Goal: Task Accomplishment & Management: Manage account settings

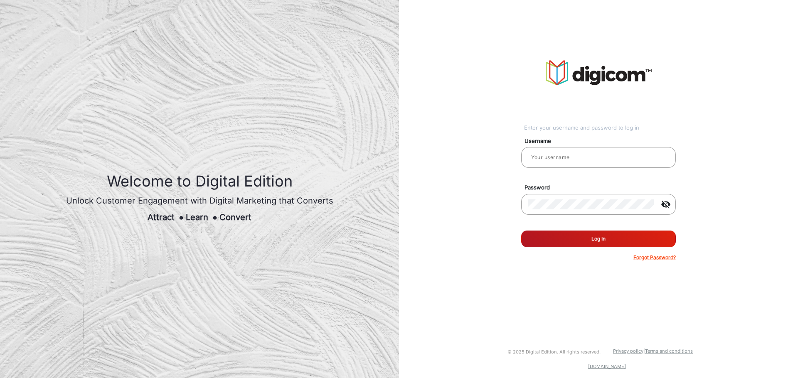
type input "Dulsonsam"
click at [635, 238] on button "Log In" at bounding box center [598, 239] width 155 height 17
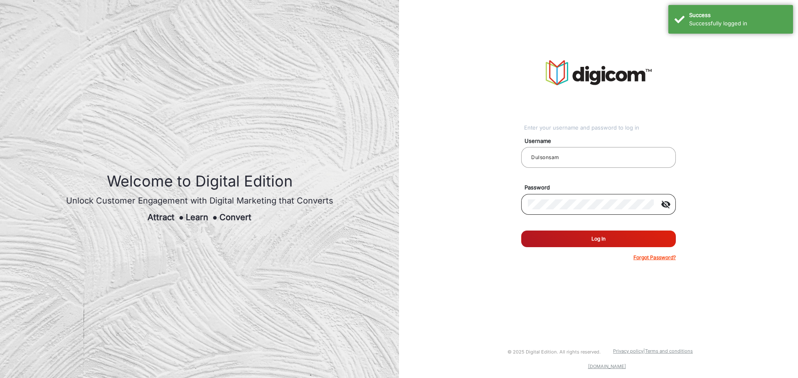
click at [665, 206] on mat-icon "visibility_off" at bounding box center [665, 204] width 20 height 10
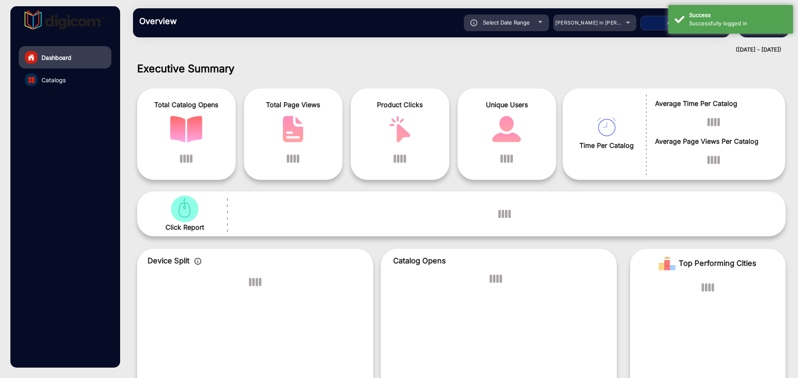
scroll to position [6, 0]
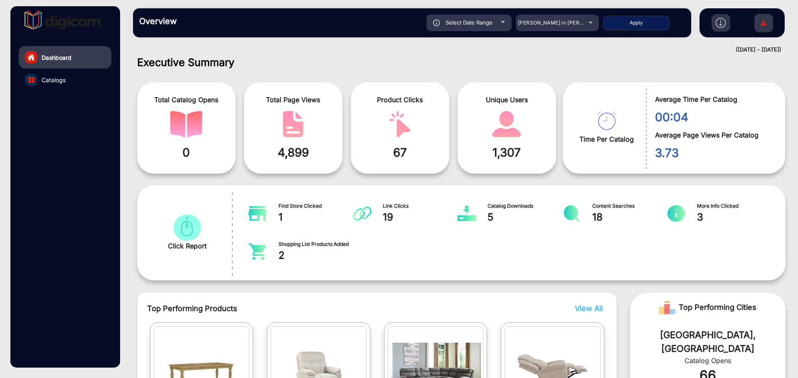
click at [760, 25] on img at bounding box center [762, 24] width 17 height 29
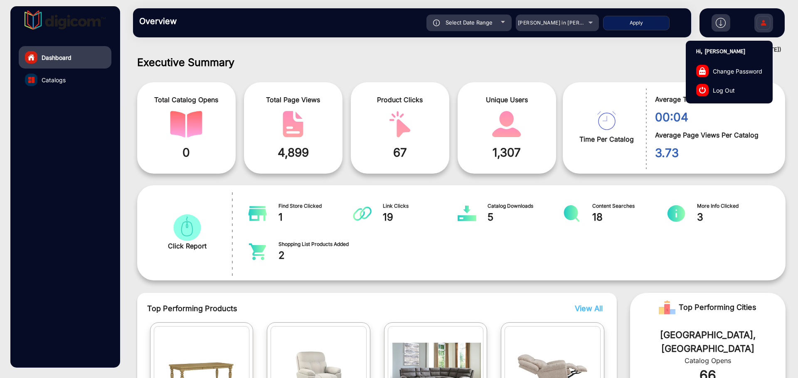
click at [579, 61] on h1 "Executive Summary" at bounding box center [461, 62] width 648 height 12
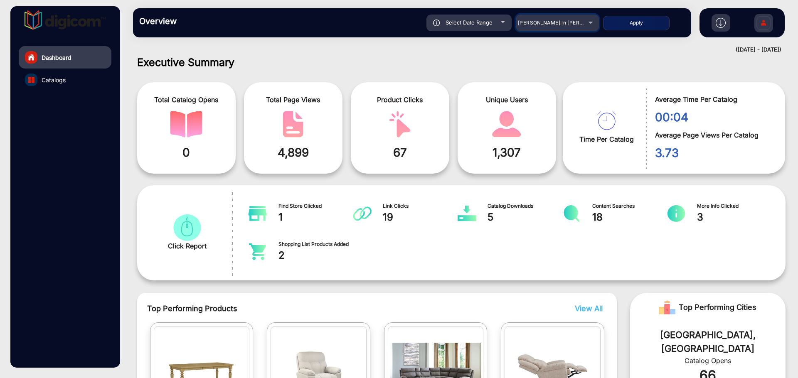
click at [555, 17] on mat-select "[PERSON_NAME] in [PERSON_NAME]" at bounding box center [556, 23] width 83 height 17
click at [555, 26] on div "[PERSON_NAME] in [PERSON_NAME]" at bounding box center [551, 23] width 66 height 10
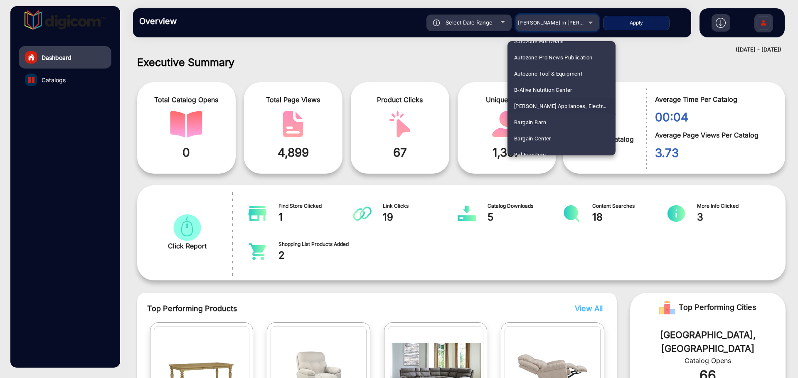
scroll to position [349, 0]
click at [537, 60] on mat-option "Arhaus" at bounding box center [561, 60] width 108 height 16
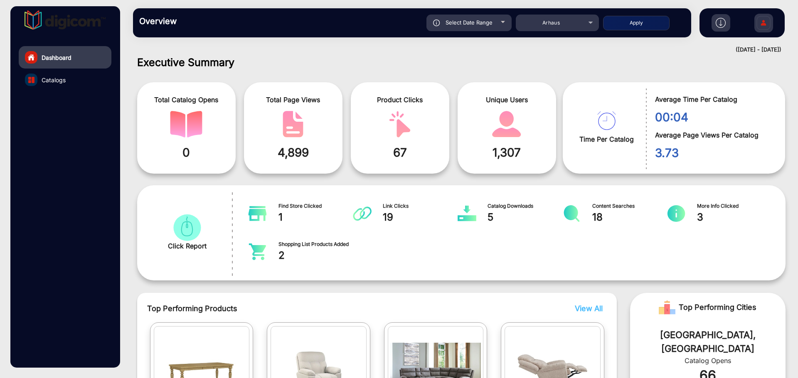
click at [487, 23] on span "Select Date Range" at bounding box center [468, 22] width 47 height 7
type input "[DATE]"
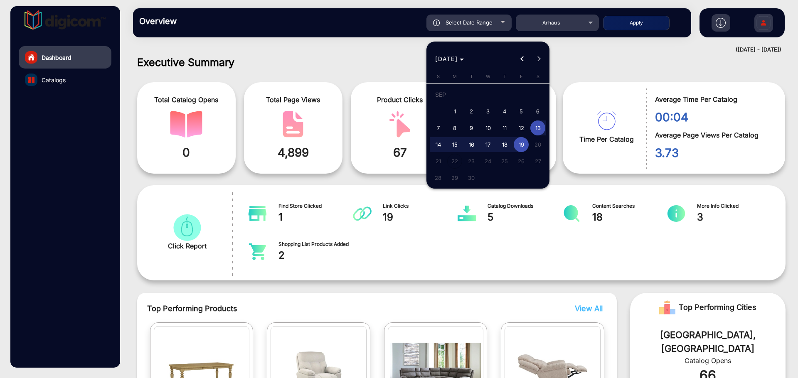
click at [647, 25] on div at bounding box center [399, 189] width 798 height 378
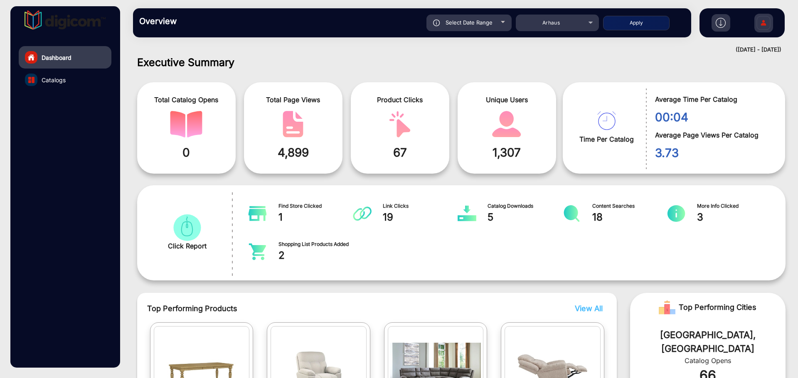
click at [647, 25] on button "Apply" at bounding box center [636, 23] width 66 height 15
type input "[DATE]"
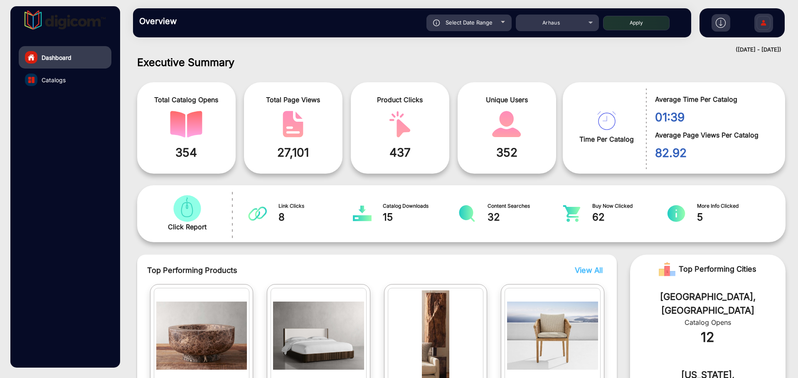
drag, startPoint x: 631, startPoint y: 66, endPoint x: 692, endPoint y: 62, distance: 60.7
click at [692, 62] on h1 "Executive Summary" at bounding box center [461, 62] width 648 height 12
click at [763, 26] on img at bounding box center [762, 24] width 17 height 29
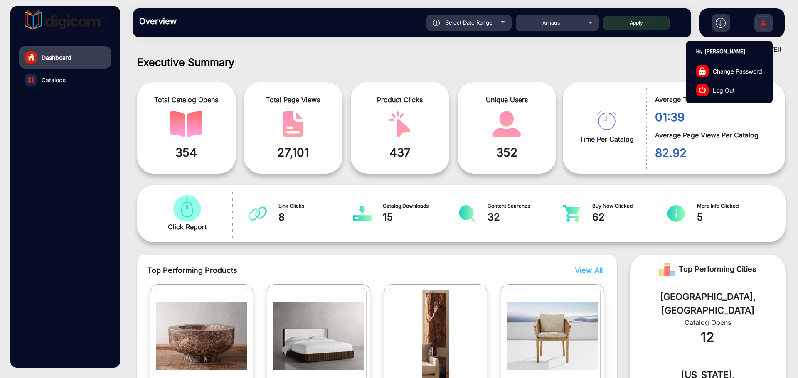
click at [710, 88] on link "Log Out" at bounding box center [729, 90] width 86 height 19
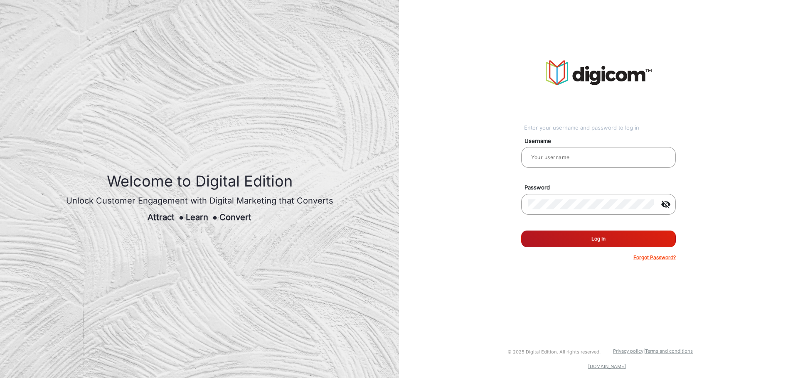
type input "Dulsonsam"
drag, startPoint x: 531, startPoint y: 257, endPoint x: 561, endPoint y: 221, distance: 47.2
click at [534, 255] on div "Forgot Password?" at bounding box center [598, 257] width 155 height 7
click at [560, 234] on button "Log In" at bounding box center [598, 239] width 155 height 17
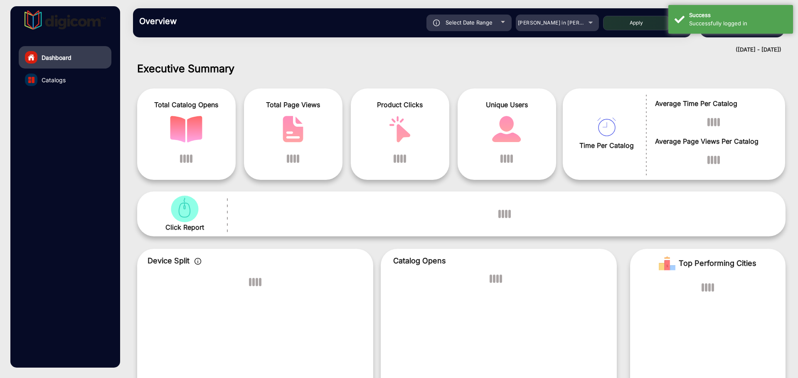
scroll to position [6, 0]
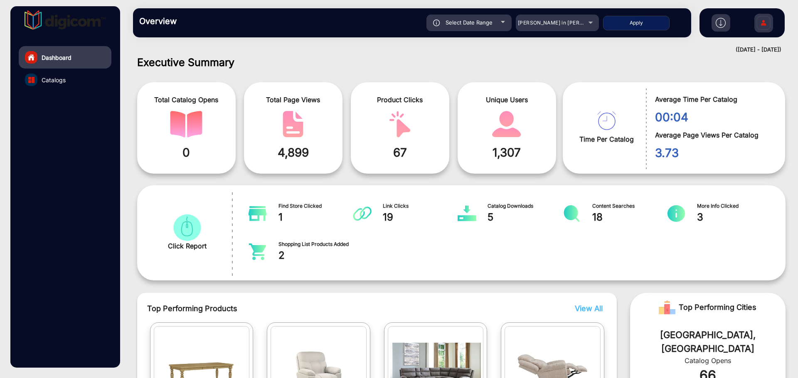
click at [768, 29] on img at bounding box center [762, 24] width 17 height 29
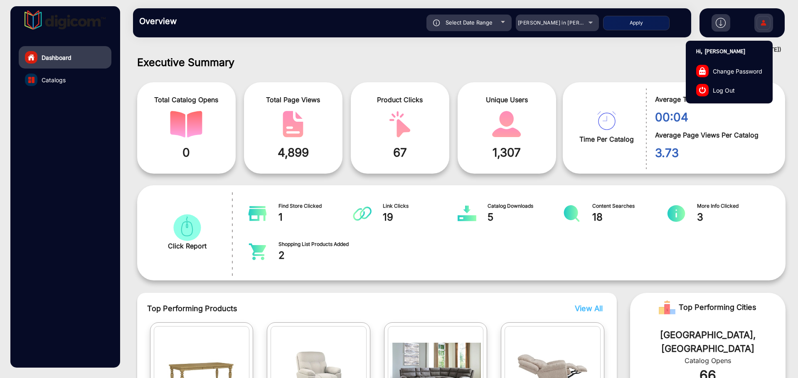
click at [734, 91] on link "Log Out" at bounding box center [729, 90] width 86 height 19
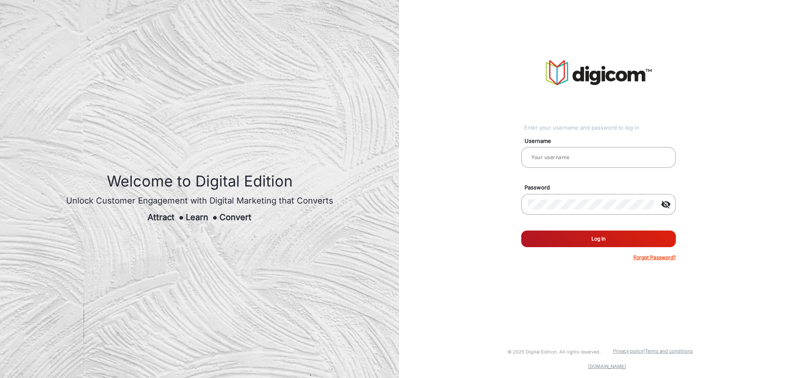
type input "Dulsonsam"
click at [605, 239] on button "Log In" at bounding box center [598, 239] width 155 height 17
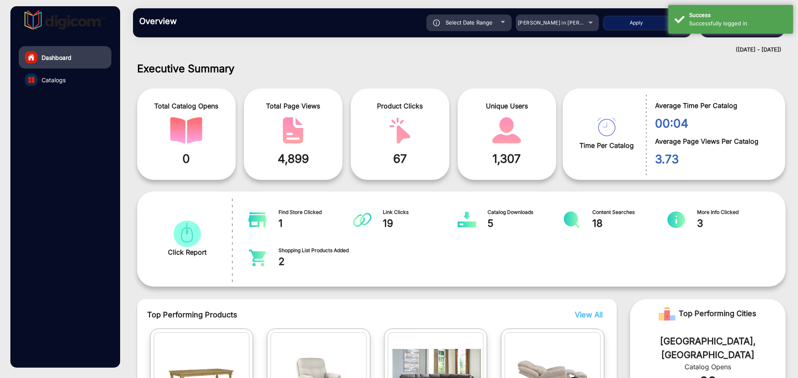
scroll to position [6, 0]
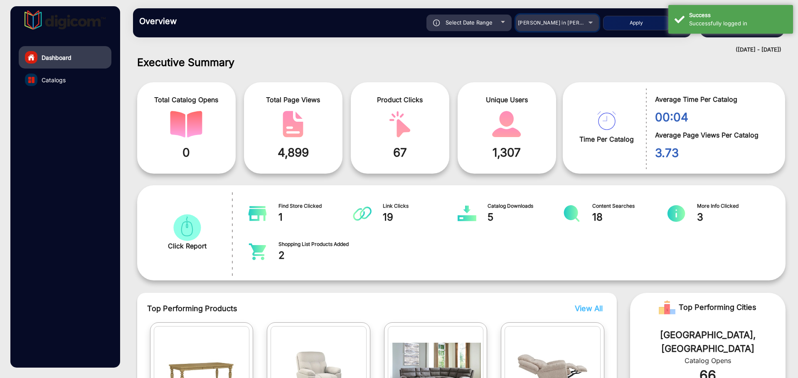
click at [572, 22] on span "[PERSON_NAME] in [PERSON_NAME]" at bounding box center [564, 23] width 92 height 6
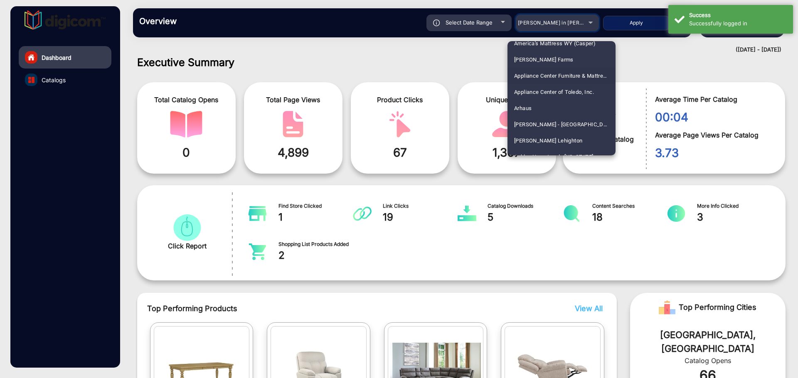
scroll to position [299, 0]
click at [547, 110] on mat-option "Arhaus" at bounding box center [561, 110] width 108 height 16
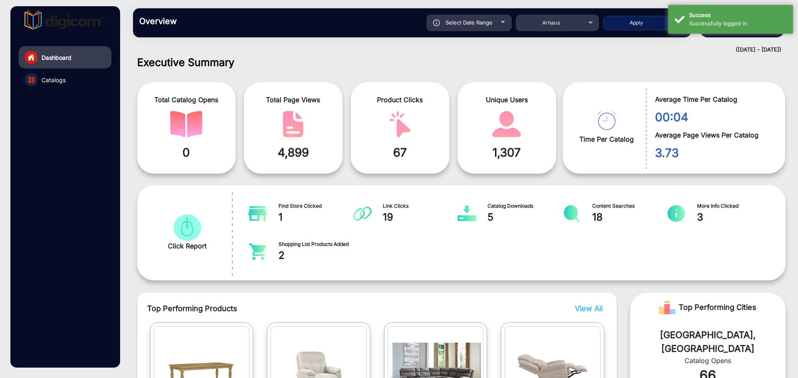
click at [625, 24] on button "Apply" at bounding box center [636, 23] width 66 height 15
type input "[DATE]"
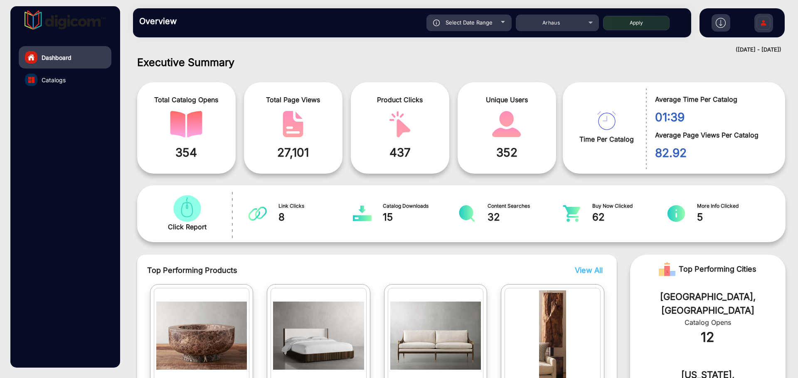
click at [766, 23] on img at bounding box center [762, 24] width 17 height 29
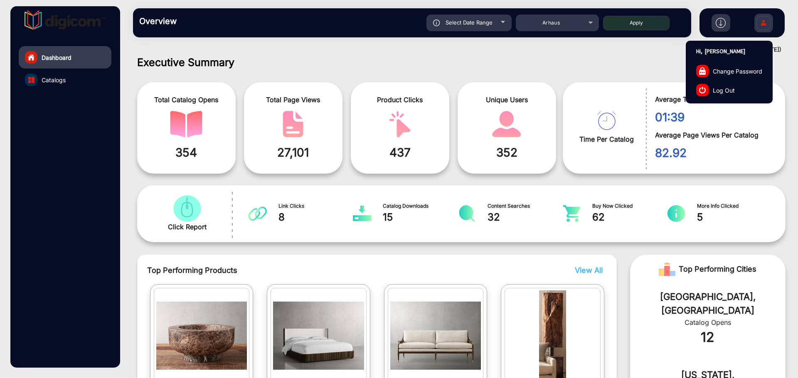
click at [730, 88] on span "Log Out" at bounding box center [723, 90] width 22 height 9
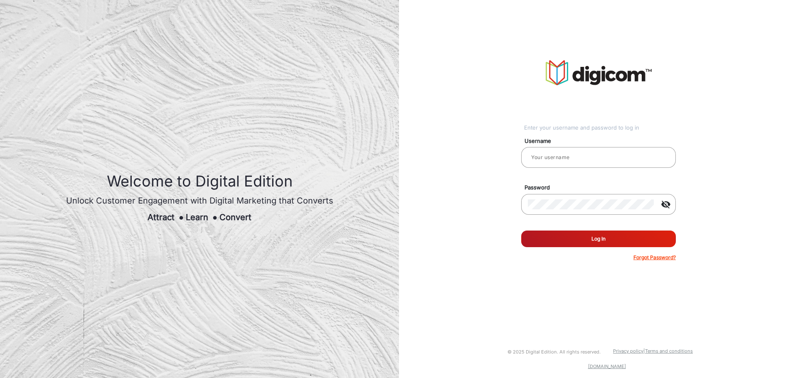
type input "Dulsonsam"
